Goal: Check status

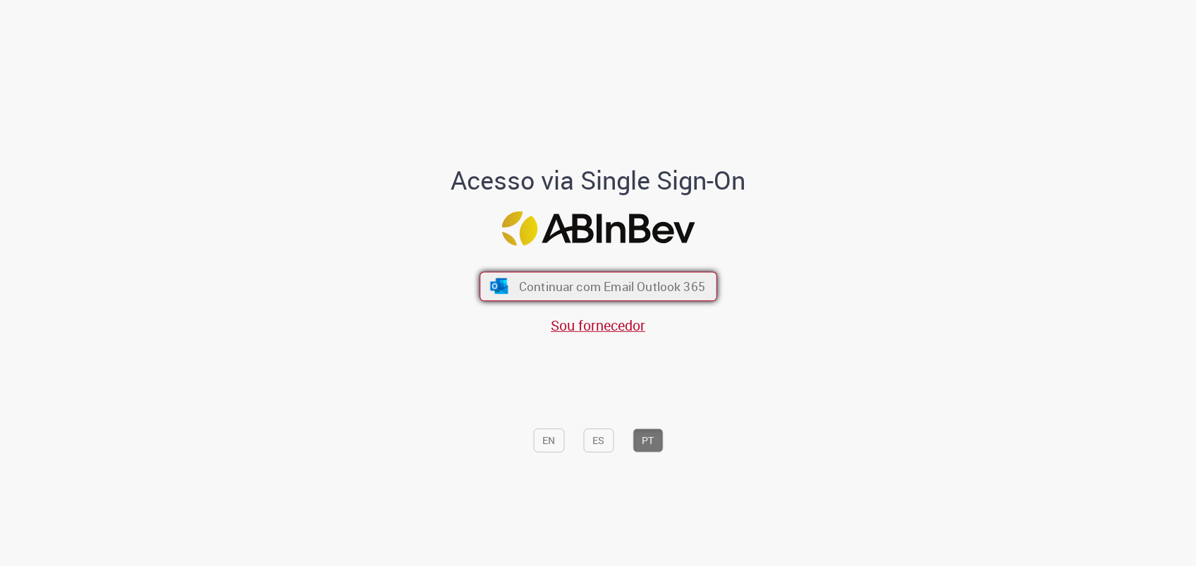
click at [585, 286] on span "Continuar com Email Outlook 365" at bounding box center [611, 287] width 186 height 16
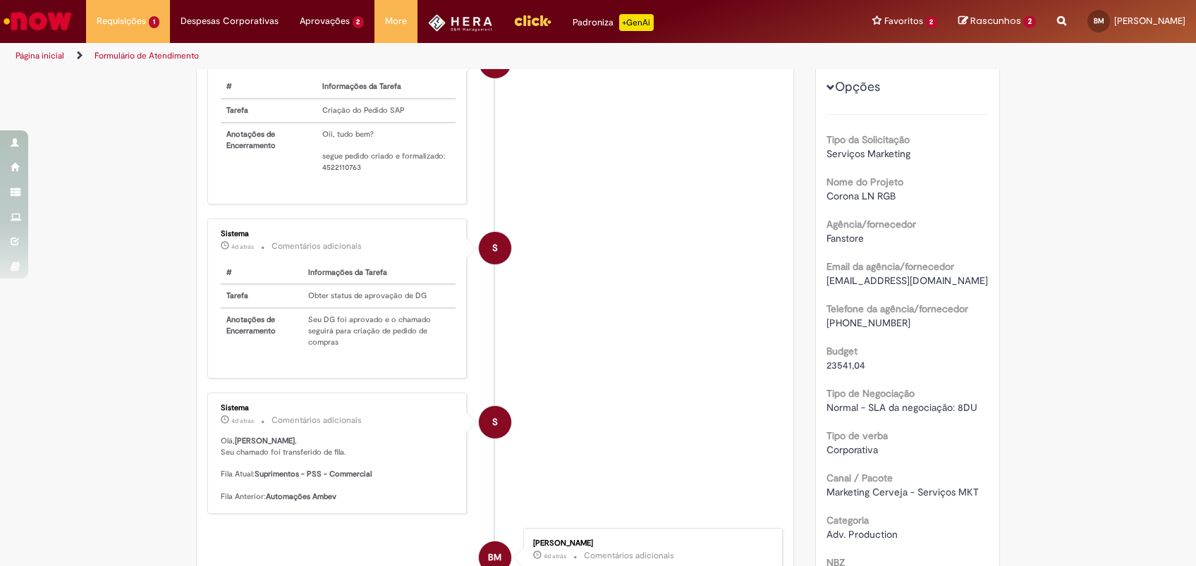
scroll to position [282, 0]
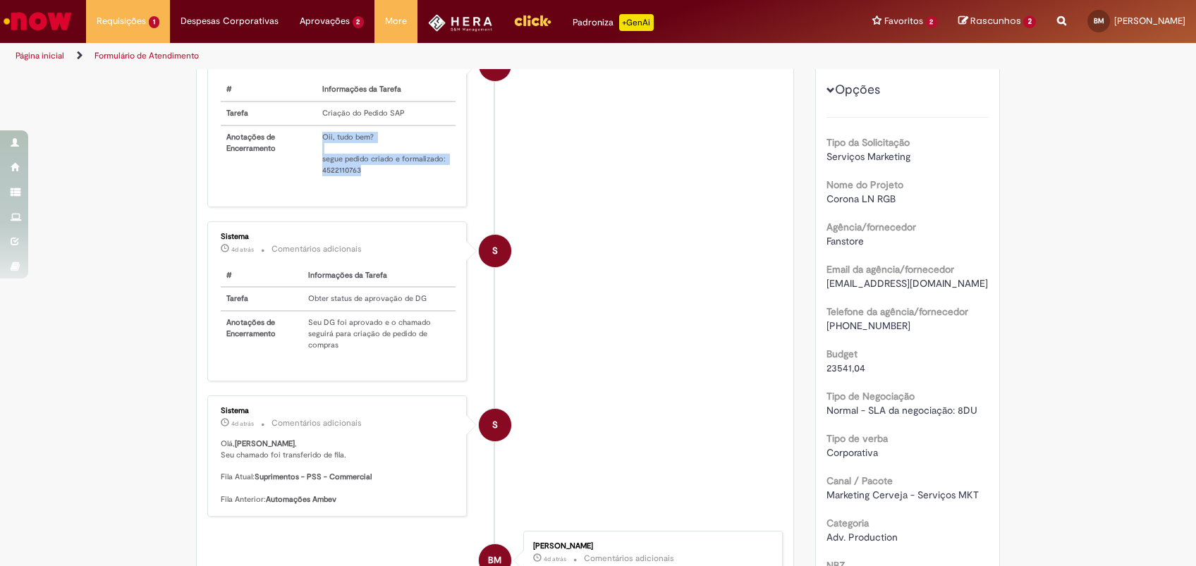
drag, startPoint x: 300, startPoint y: 189, endPoint x: 360, endPoint y: 190, distance: 59.3
click at [360, 182] on tr "Anotações de Encerramento Oii, tudo bem? segue pedido criado e formalizado: 452…" at bounding box center [338, 154] width 235 height 56
click at [360, 182] on td "Oii, tudo bem? segue pedido criado e formalizado: 4522110763" at bounding box center [386, 154] width 139 height 56
click at [352, 182] on td "Oii, tudo bem? segue pedido criado e formalizado: 4522110763" at bounding box center [386, 154] width 139 height 56
drag, startPoint x: 352, startPoint y: 195, endPoint x: 310, endPoint y: 195, distance: 41.6
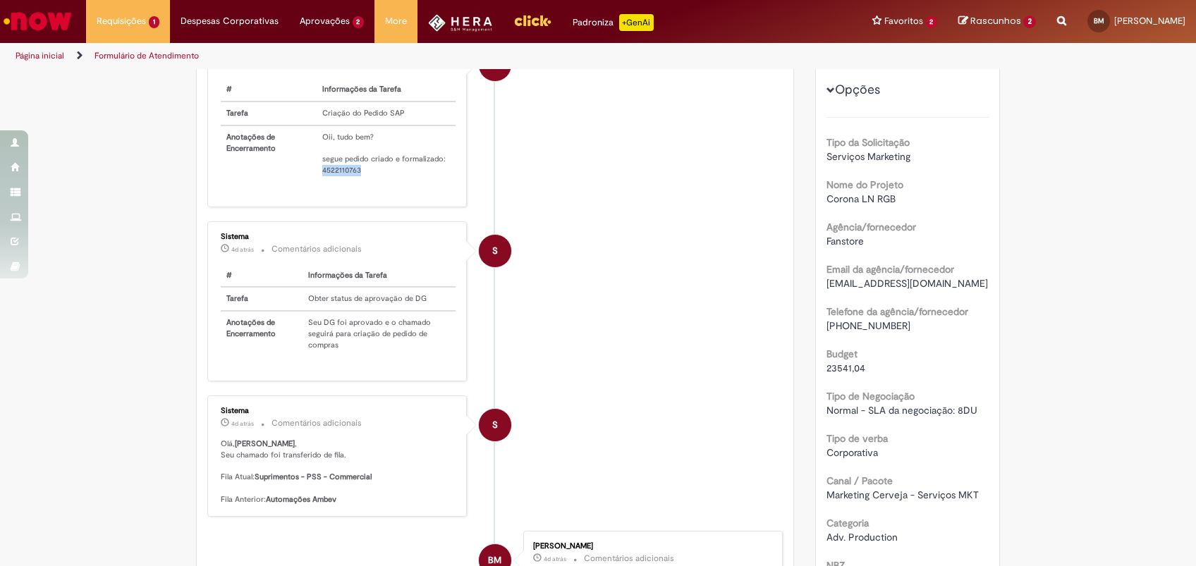
click at [317, 182] on td "Oii, tudo bem? segue pedido criado e formalizado: 4522110763" at bounding box center [386, 154] width 139 height 56
copy td "4522110763"
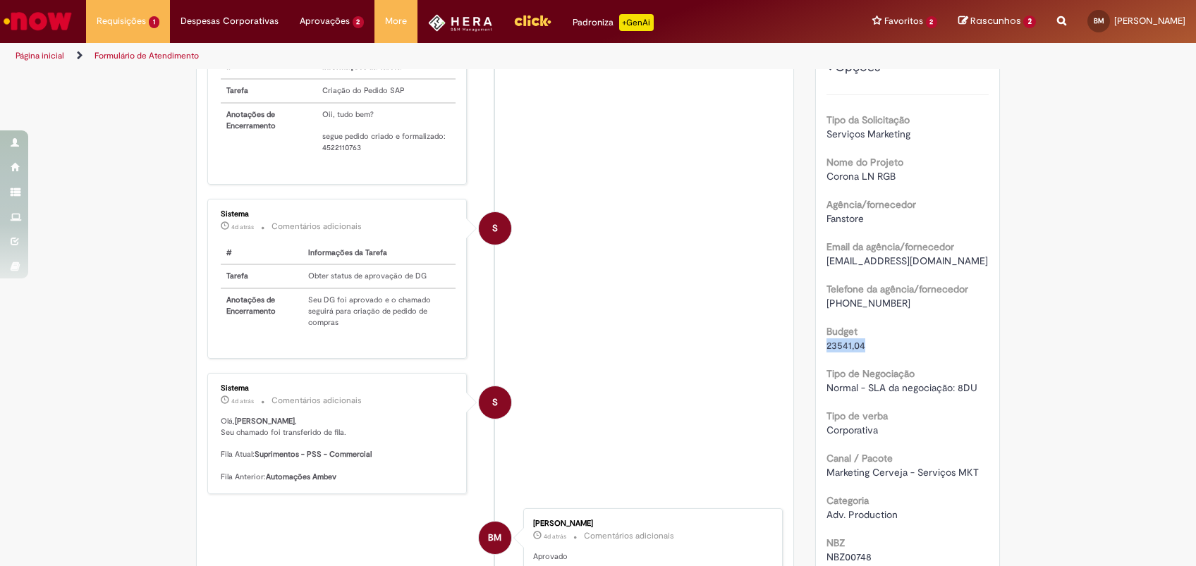
drag, startPoint x: 817, startPoint y: 342, endPoint x: 861, endPoint y: 348, distance: 44.9
click at [861, 348] on div "Número R13548170 Status Em Validação Criação 11d atrás 11 dias atrás Conclusão …" at bounding box center [908, 414] width 184 height 936
copy span "23541,04"
drag, startPoint x: 305, startPoint y: 169, endPoint x: 358, endPoint y: 167, distance: 52.9
click at [358, 159] on tr "Anotações de Encerramento Oii, tudo bem? segue pedido criado e formalizado: 452…" at bounding box center [338, 131] width 235 height 56
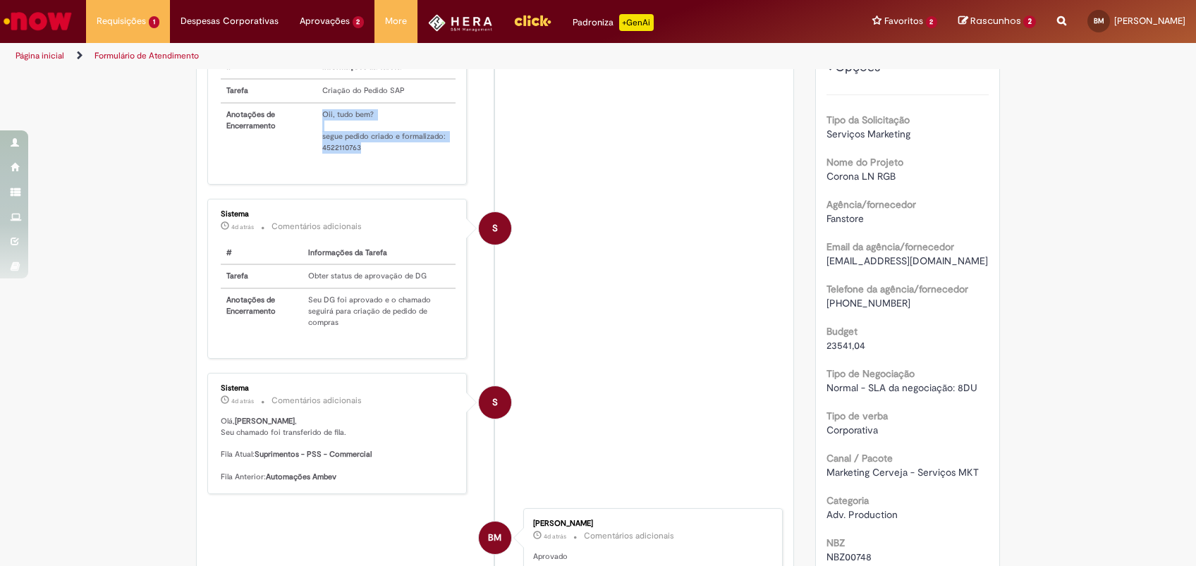
click at [358, 159] on td "Oii, tudo bem? segue pedido criado e formalizado: 4522110763" at bounding box center [386, 131] width 139 height 56
click at [351, 159] on td "Oii, tudo bem? segue pedido criado e formalizado: 4522110763" at bounding box center [386, 131] width 139 height 56
drag, startPoint x: 355, startPoint y: 171, endPoint x: 316, endPoint y: 169, distance: 38.8
click at [317, 159] on td "Oii, tudo bem? segue pedido criado e formalizado: 4522110763" at bounding box center [386, 131] width 139 height 56
copy td "4522110763"
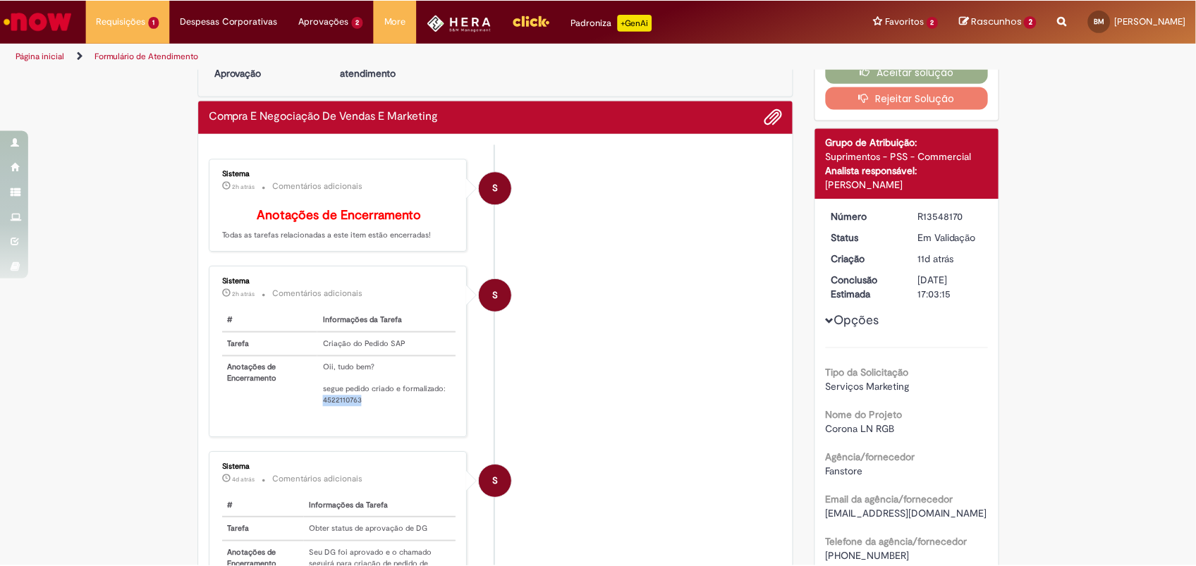
scroll to position [0, 0]
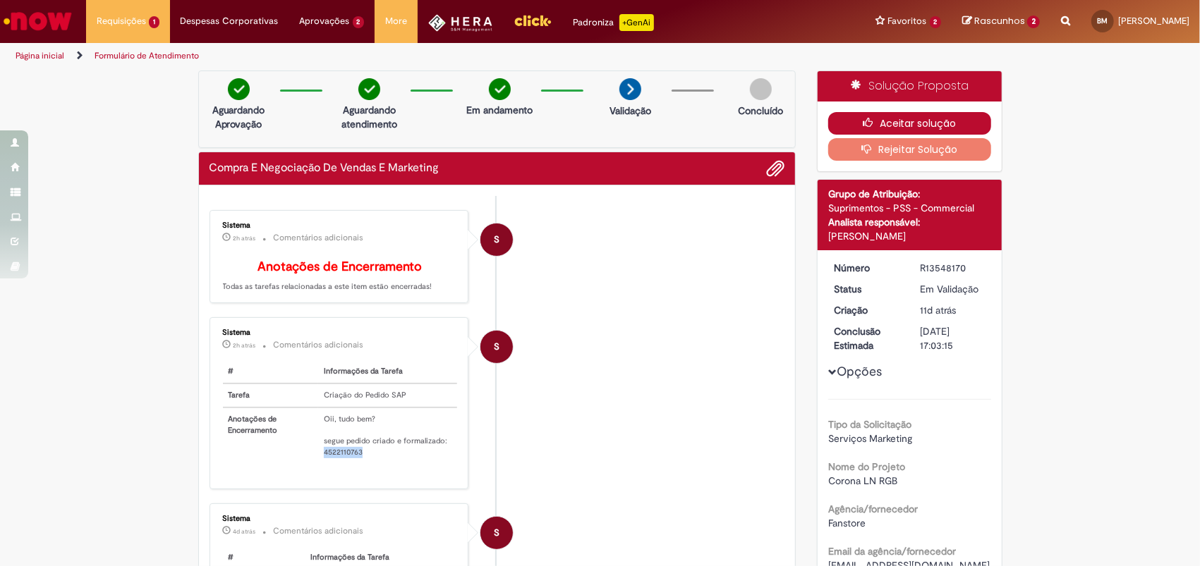
click at [961, 119] on button "Aceitar solução" at bounding box center [909, 123] width 163 height 23
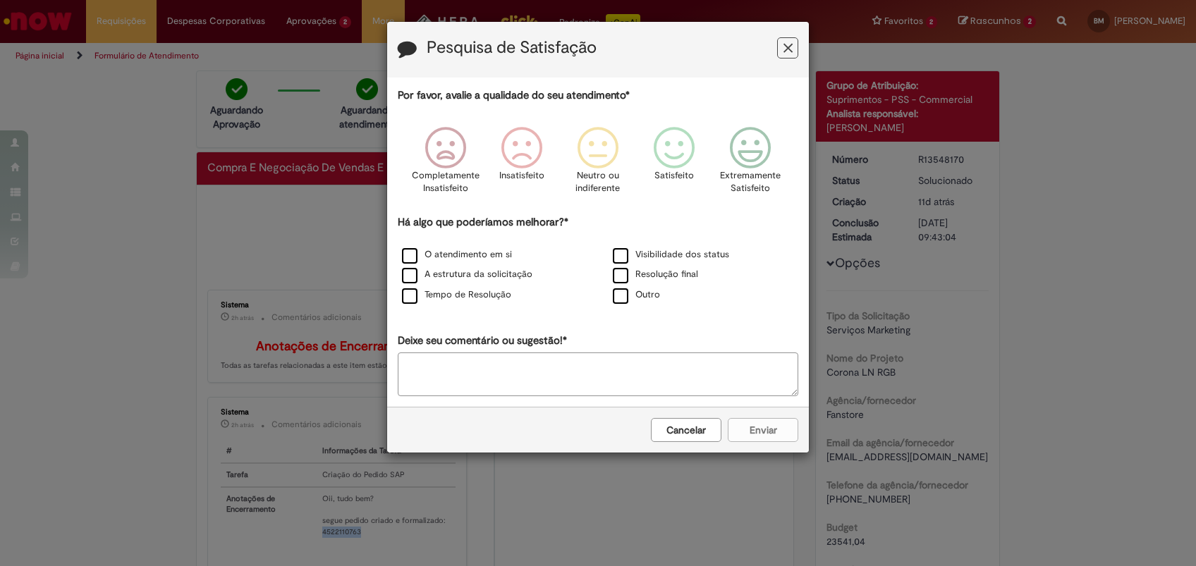
click at [791, 57] on button "Feedback" at bounding box center [787, 47] width 21 height 21
